Goal: Find specific page/section: Find specific page/section

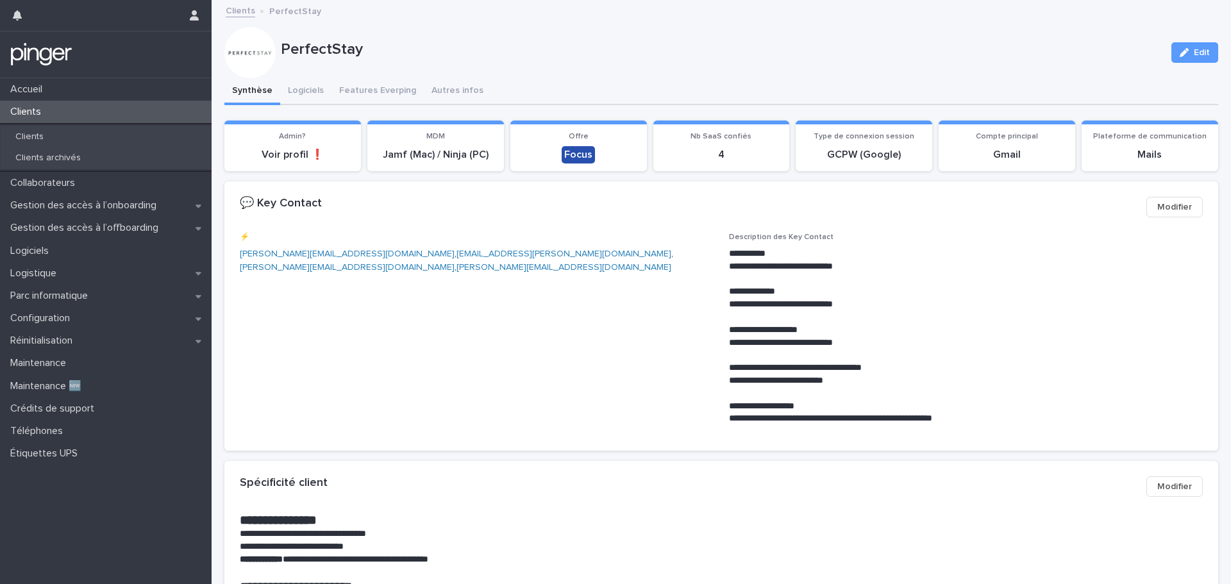
click at [614, 309] on span "⚡️ [PERSON_NAME][EMAIL_ADDRESS][DOMAIN_NAME] , [DOMAIN_NAME][EMAIL_ADDRESS][DOM…" at bounding box center [477, 334] width 474 height 203
click at [81, 115] on div "Clients" at bounding box center [106, 112] width 212 height 22
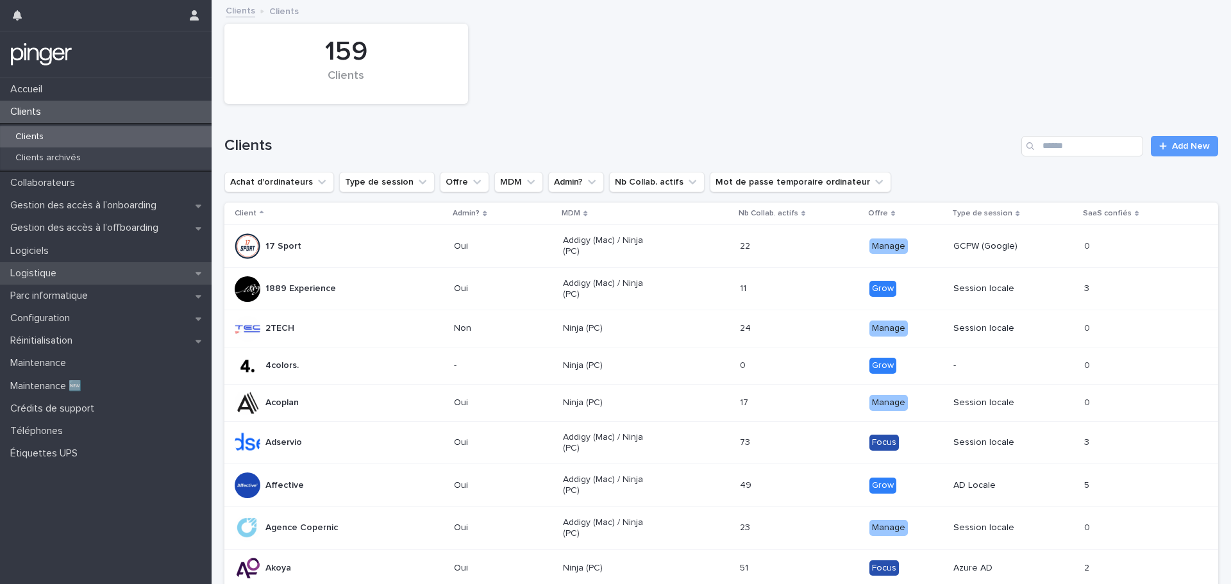
click at [61, 274] on p "Logistique" at bounding box center [36, 273] width 62 height 12
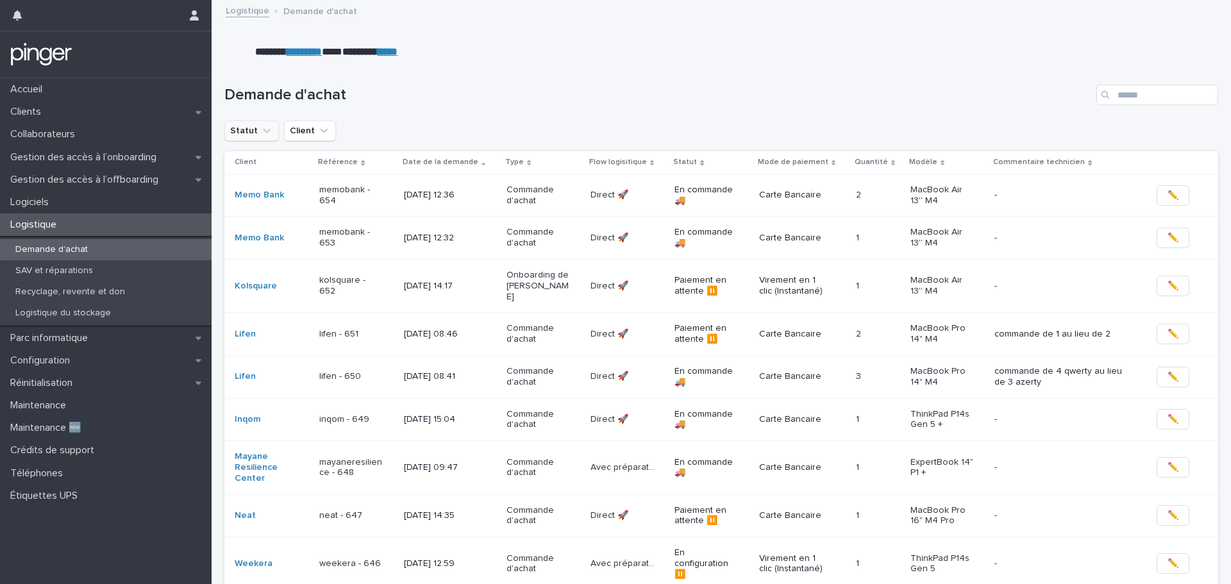
click at [260, 133] on icon "Statut" at bounding box center [266, 130] width 13 height 13
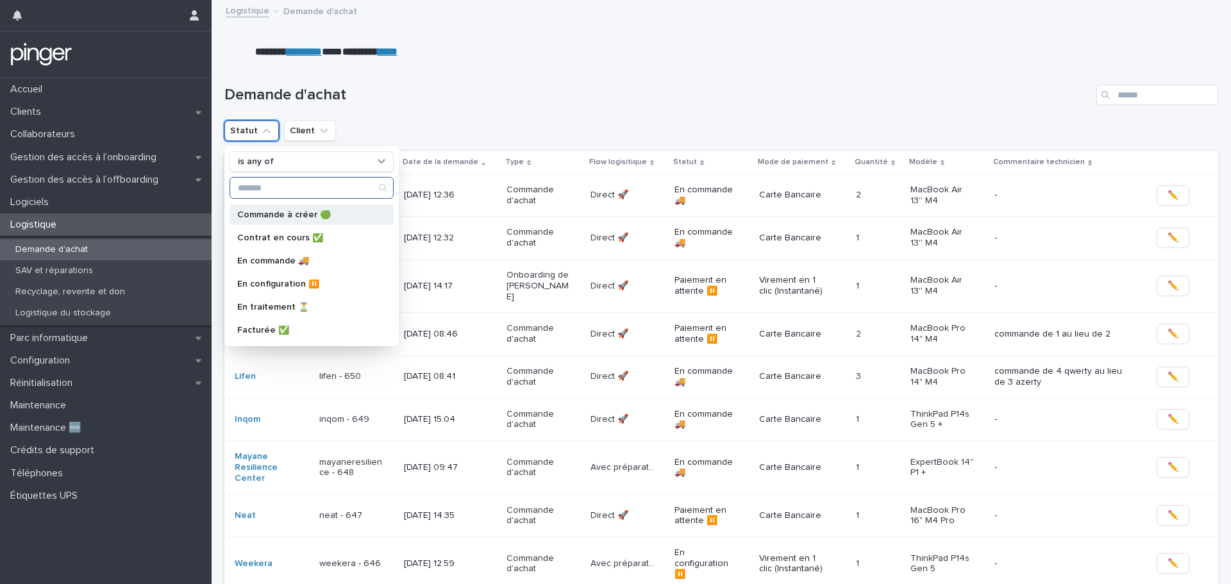
scroll to position [90, 0]
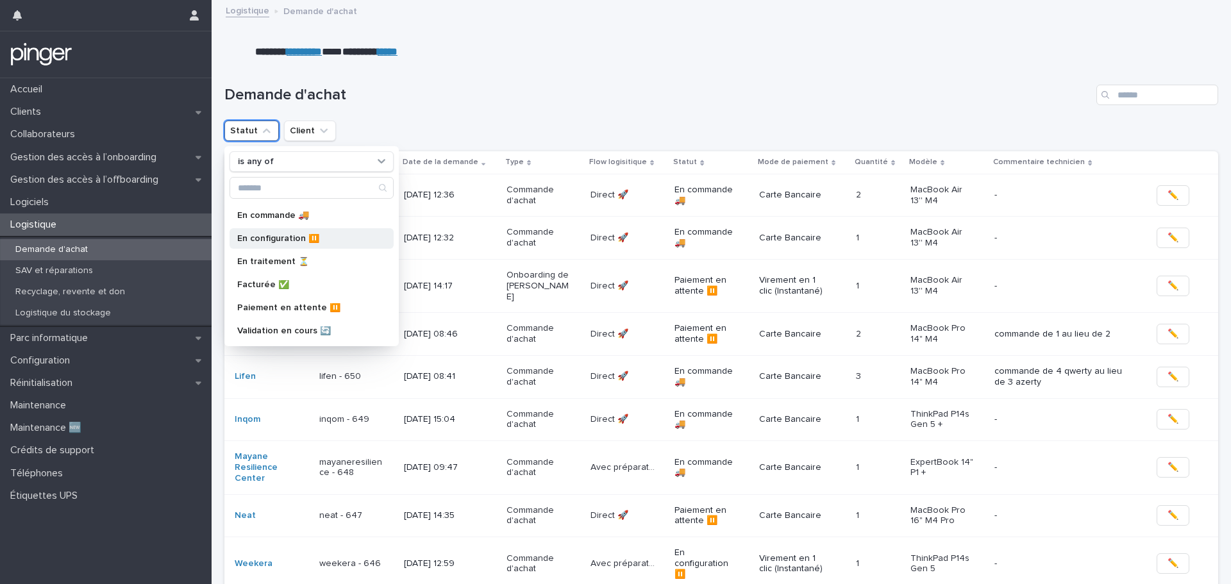
click at [299, 237] on p "En configuration ⏸️" at bounding box center [305, 238] width 136 height 9
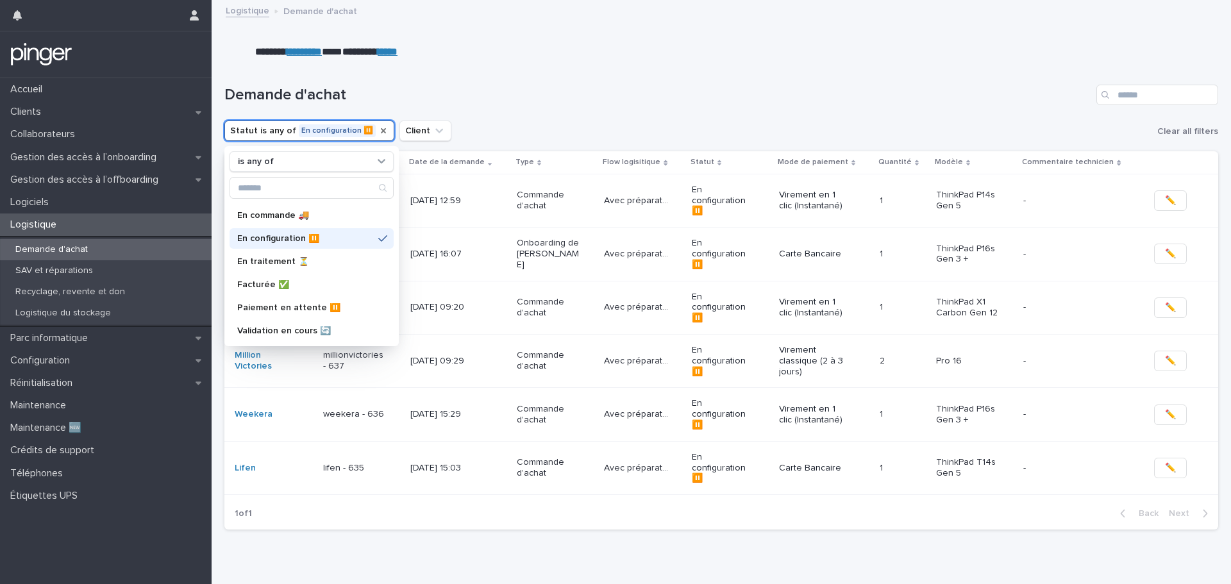
click at [378, 130] on icon "Statut" at bounding box center [383, 131] width 10 height 10
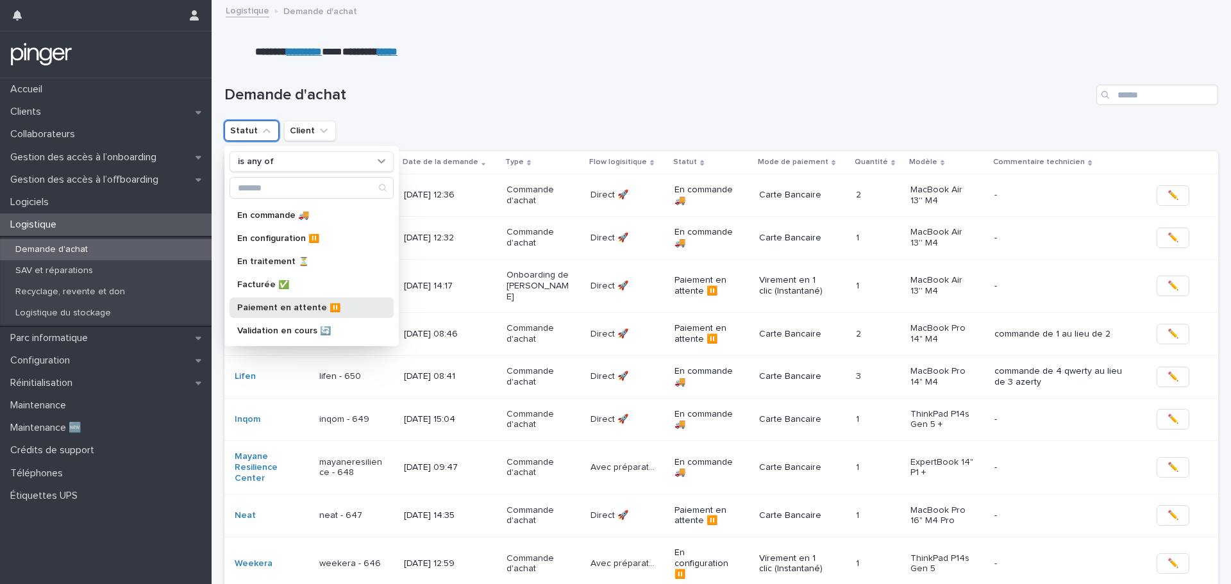
click at [304, 307] on p "Paiement en attente ⏸️" at bounding box center [305, 307] width 136 height 9
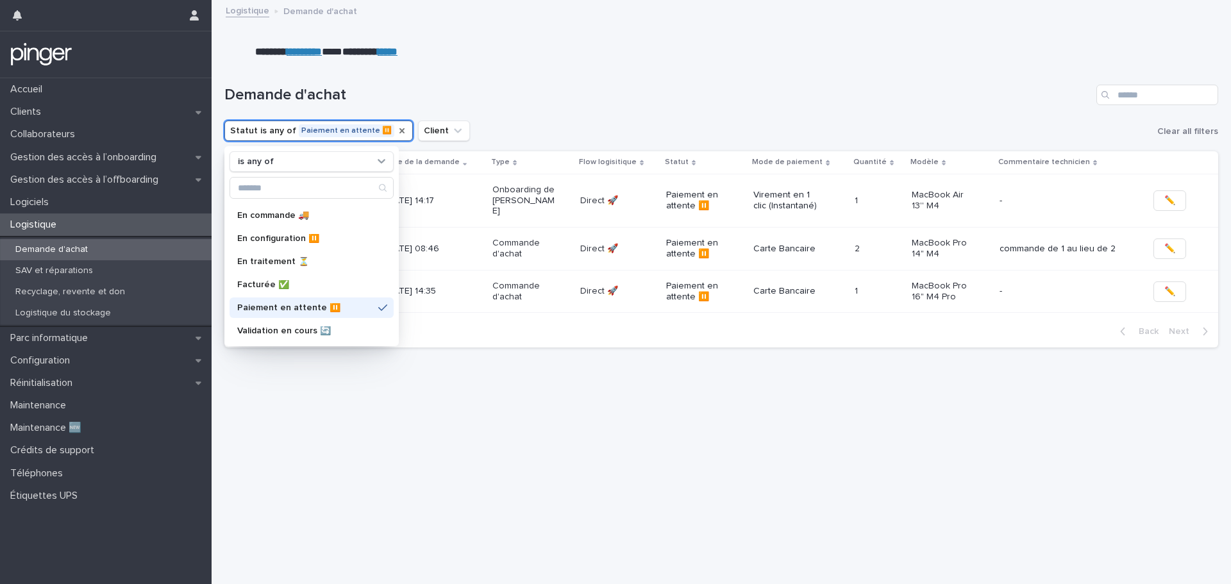
click at [397, 132] on icon "Statut" at bounding box center [402, 131] width 10 height 10
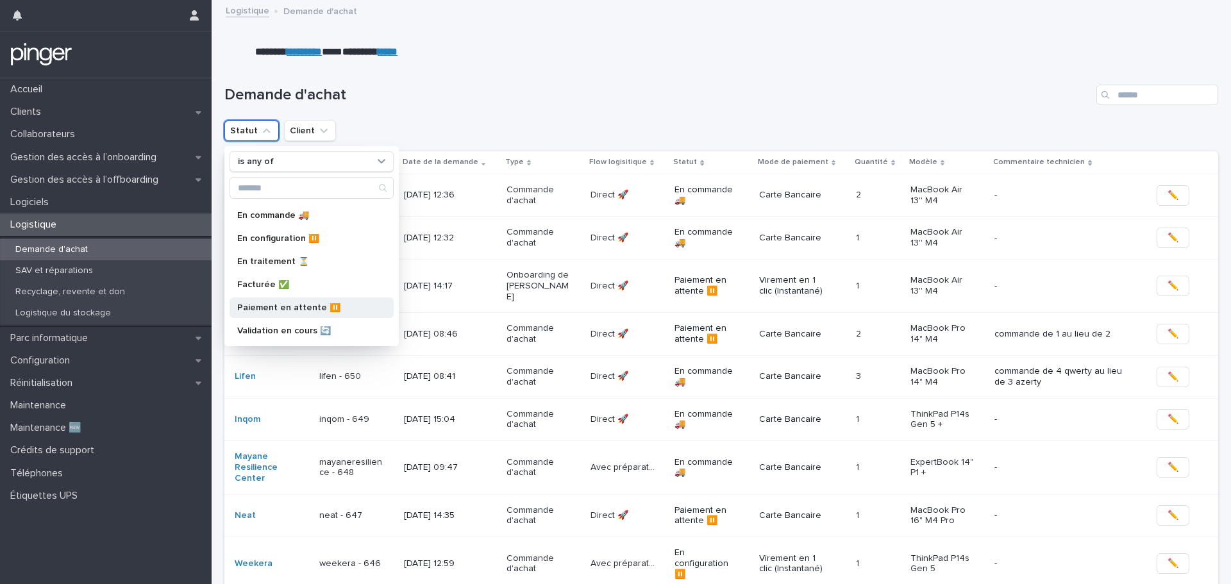
scroll to position [26, 0]
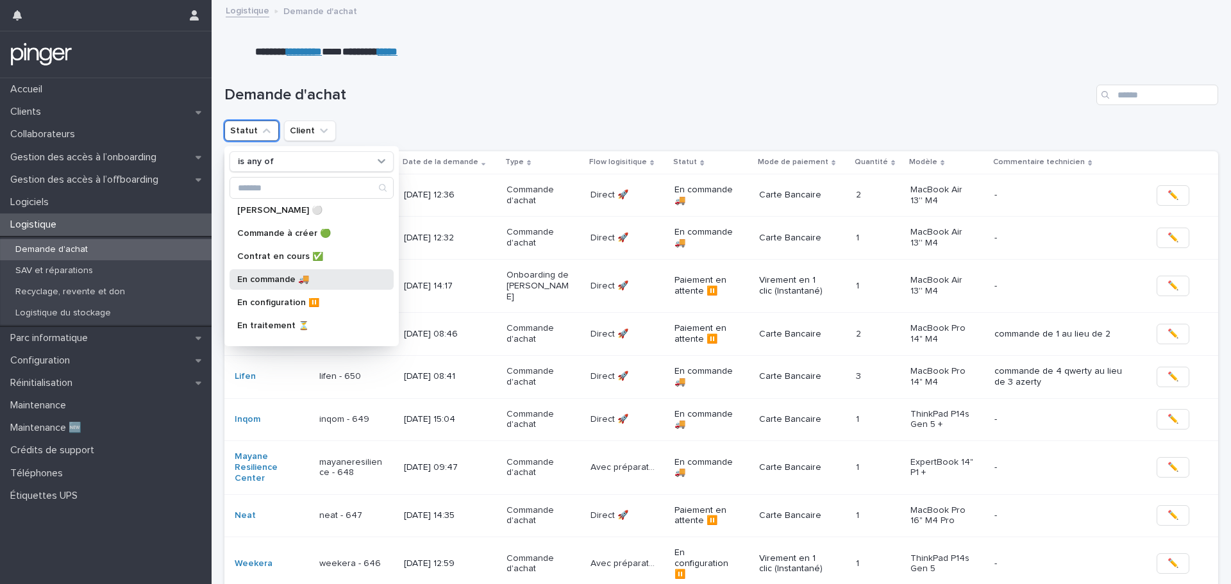
click at [327, 274] on div "En commande 🚚​" at bounding box center [312, 279] width 164 height 21
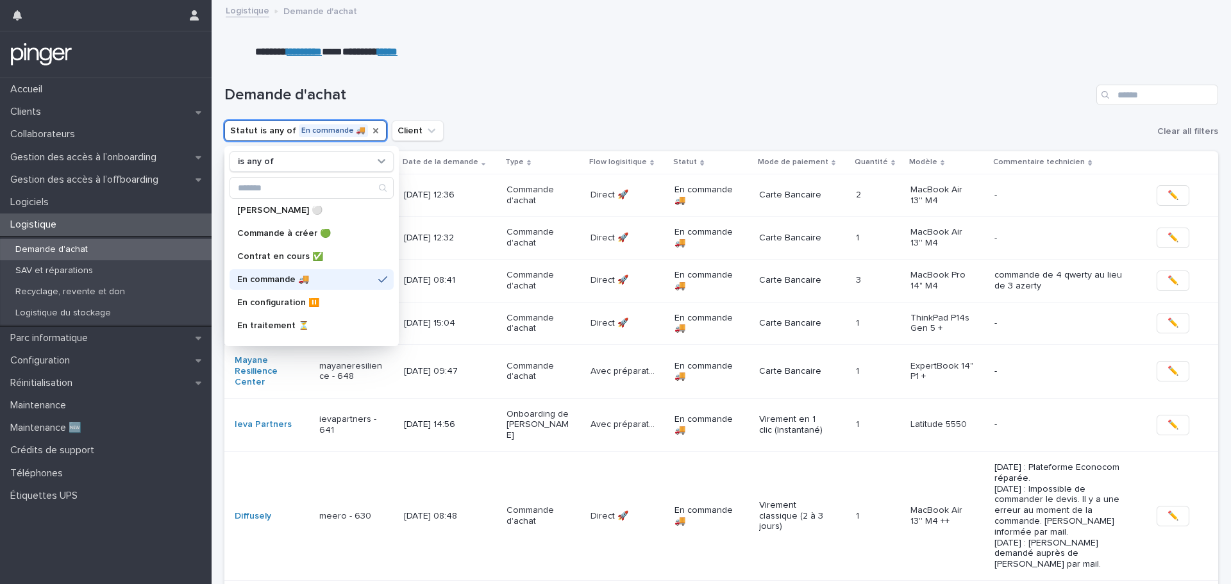
click at [371, 128] on icon "Statut" at bounding box center [376, 131] width 10 height 10
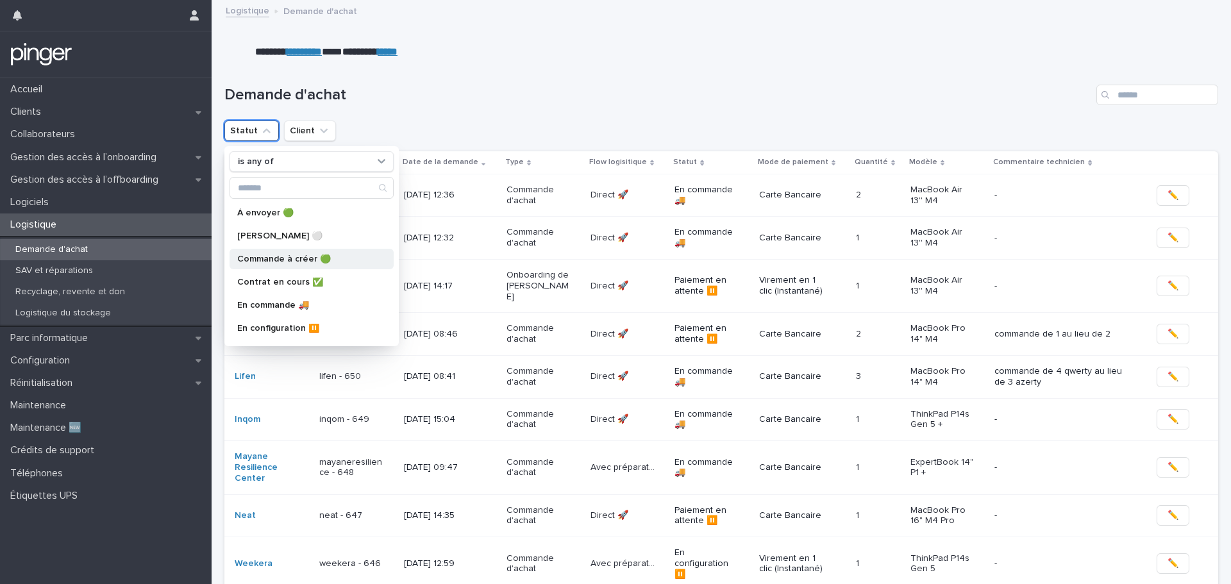
click at [319, 260] on p "Commande à créer 🟢" at bounding box center [305, 259] width 136 height 9
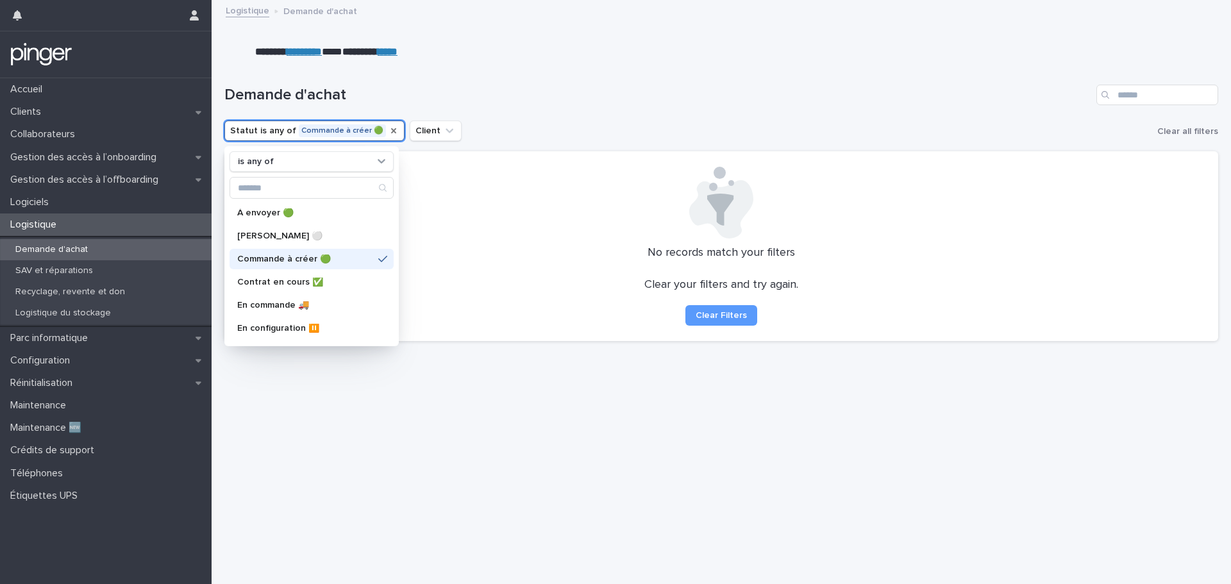
click at [389, 126] on icon "Statut" at bounding box center [394, 131] width 10 height 10
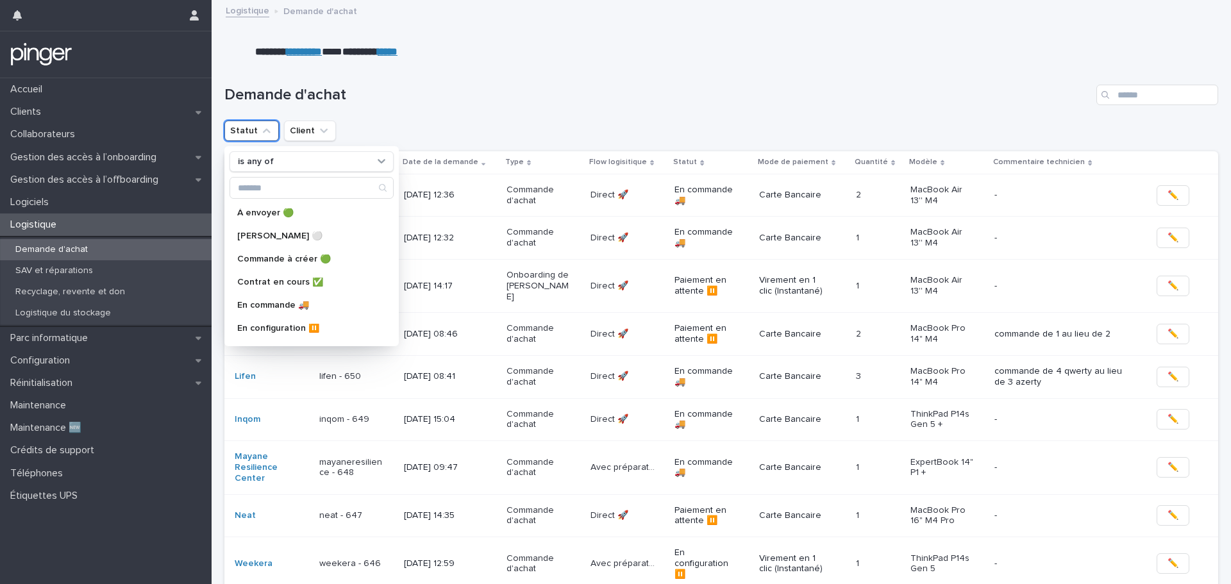
click at [647, 94] on h1 "Demande d'achat" at bounding box center [657, 95] width 867 height 19
